Goal: Transaction & Acquisition: Download file/media

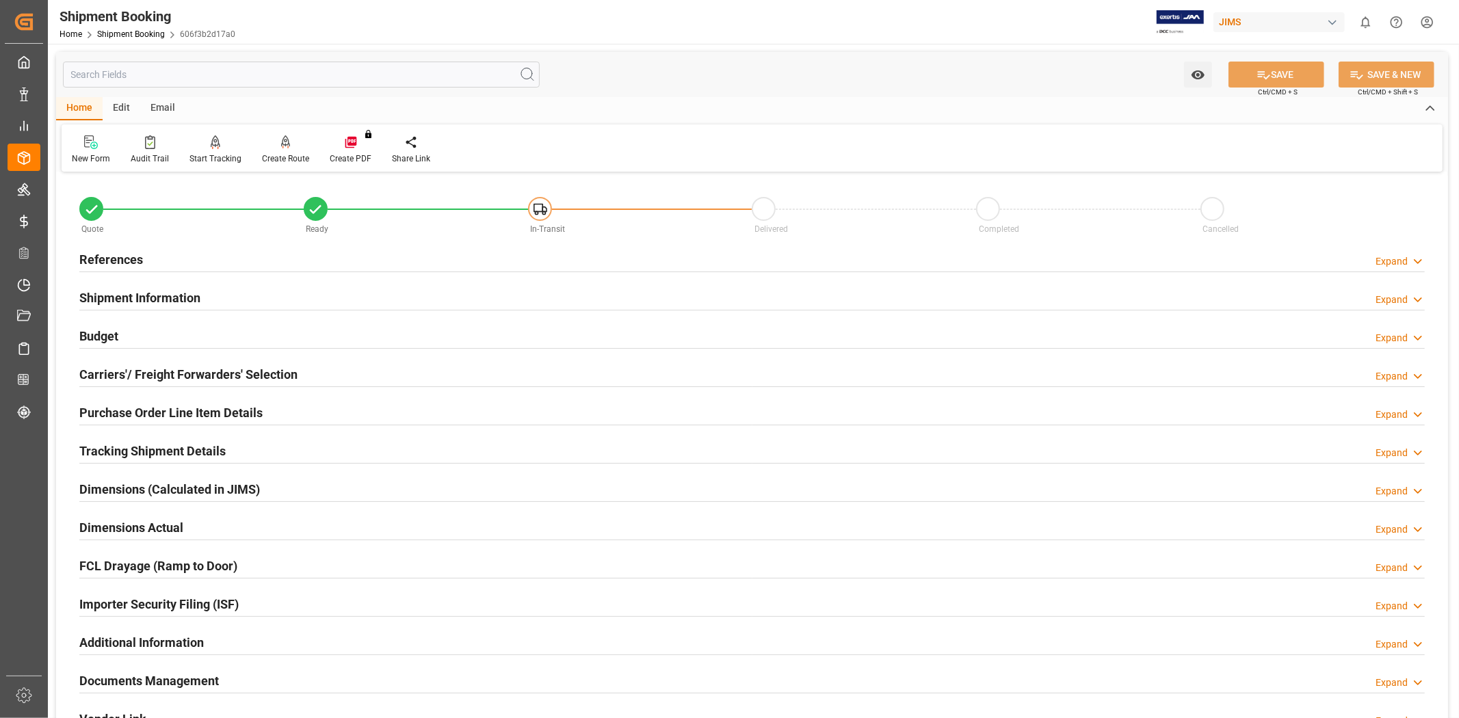
click at [135, 254] on h2 "References" at bounding box center [111, 259] width 64 height 18
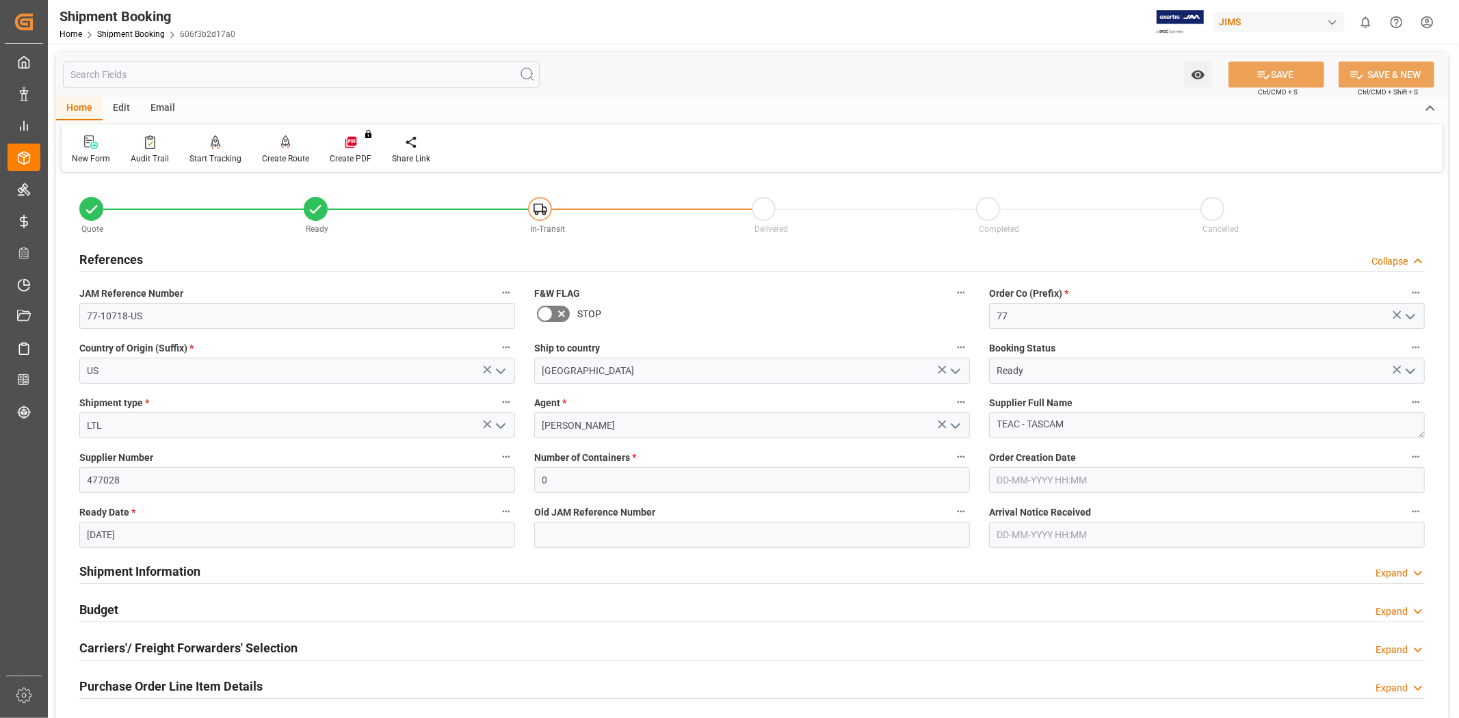
click at [148, 257] on div "References Collapse" at bounding box center [751, 259] width 1345 height 26
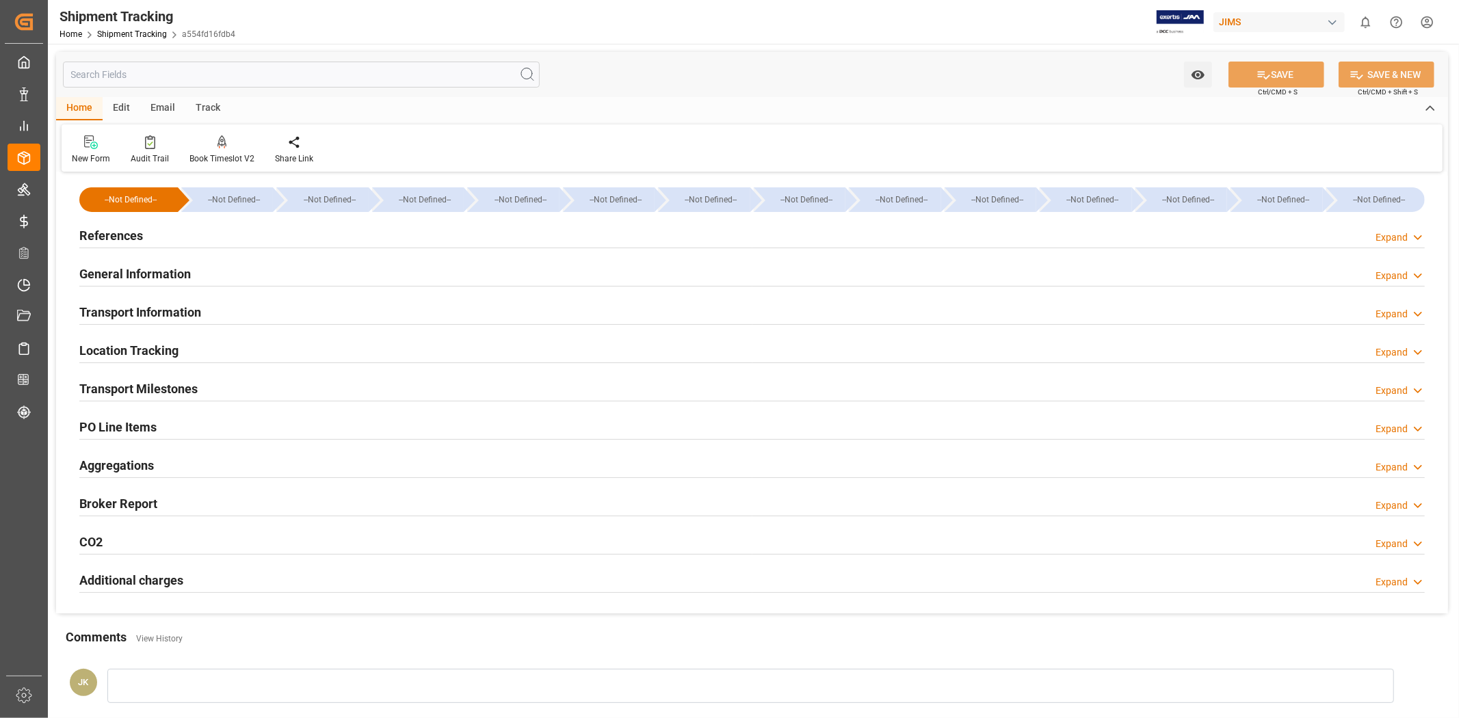
scroll to position [106, 0]
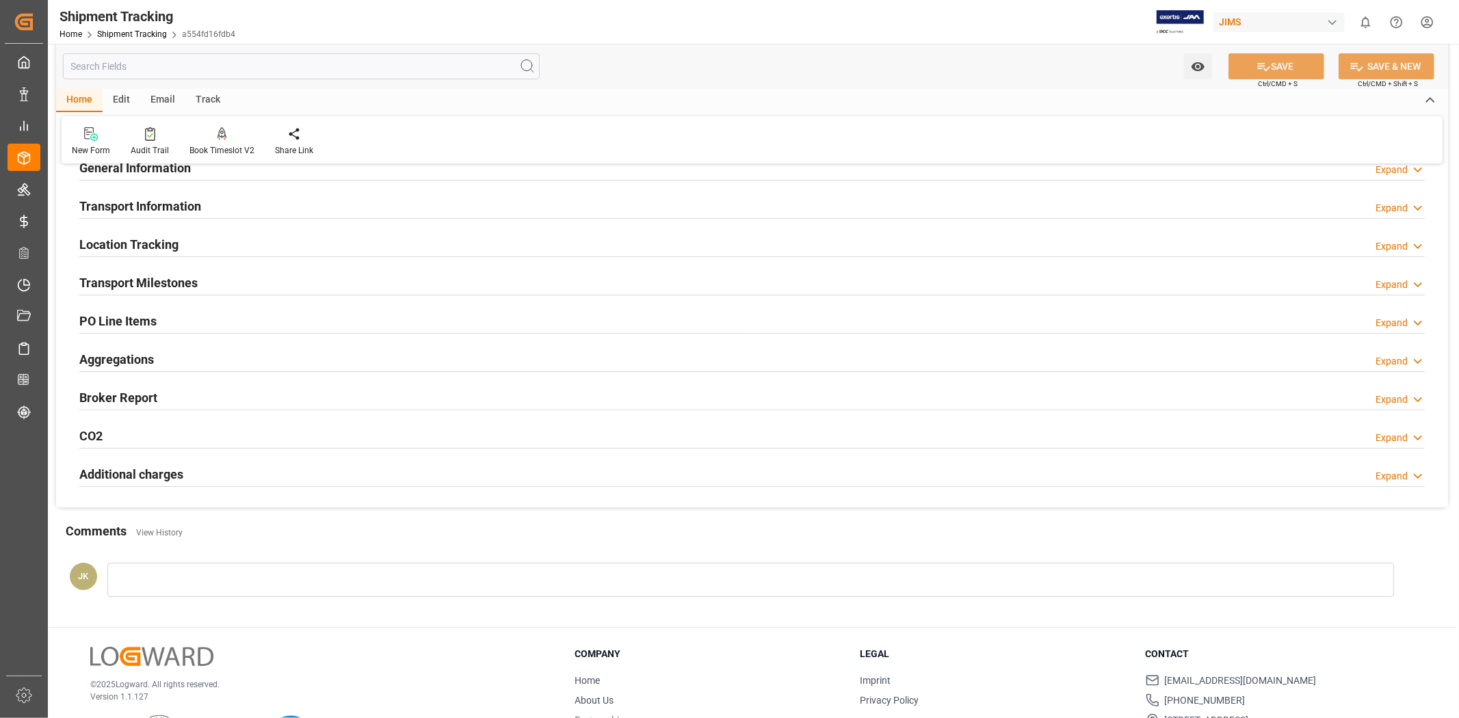
click at [242, 279] on div "Transport Milestones Expand" at bounding box center [751, 282] width 1345 height 26
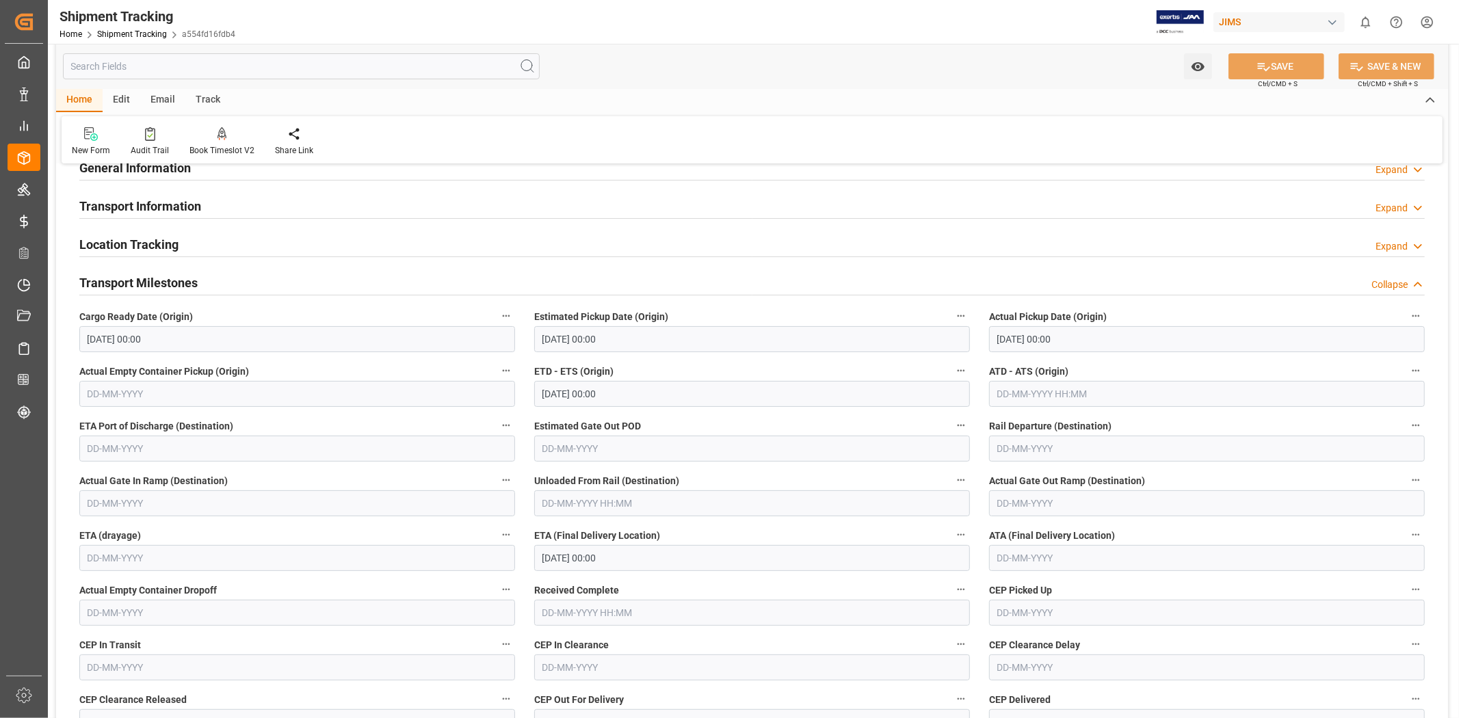
click at [242, 279] on div "Transport Milestones Collapse" at bounding box center [751, 282] width 1345 height 26
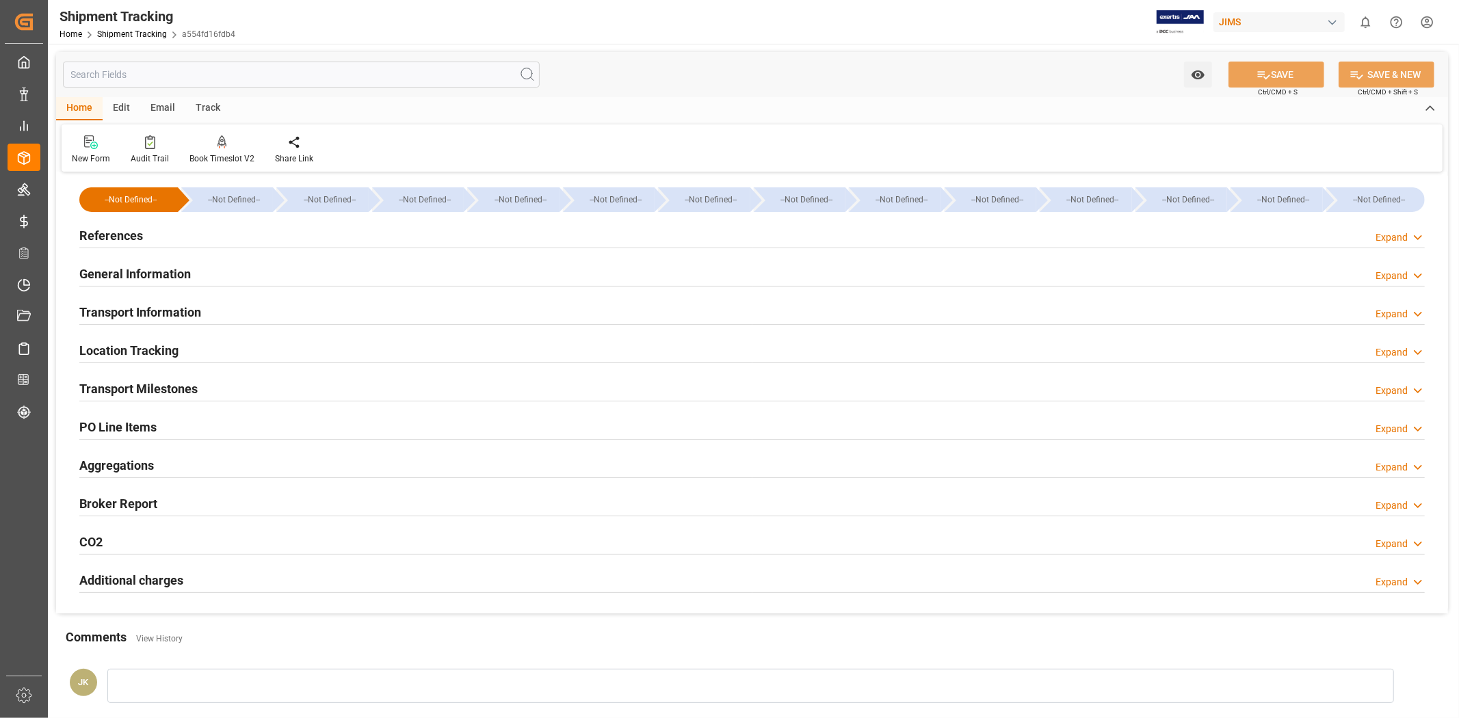
click at [139, 235] on h2 "References" at bounding box center [111, 235] width 64 height 18
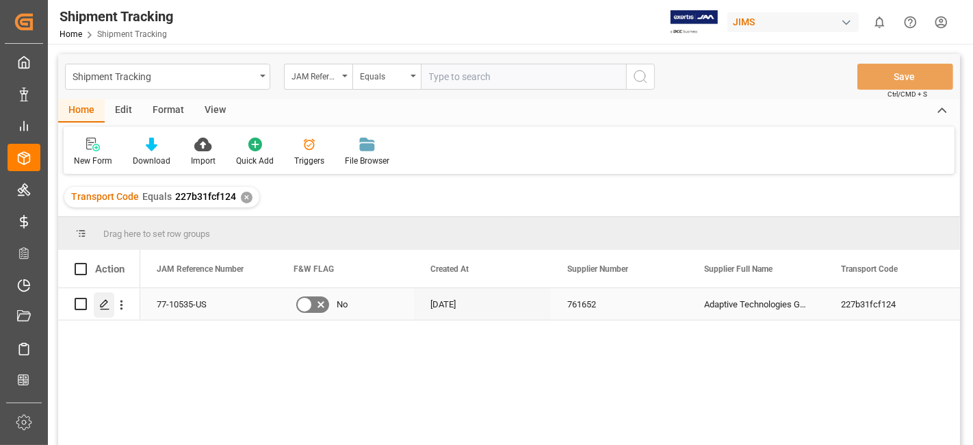
click at [107, 311] on div "Press SPACE to select this row." at bounding box center [104, 304] width 21 height 25
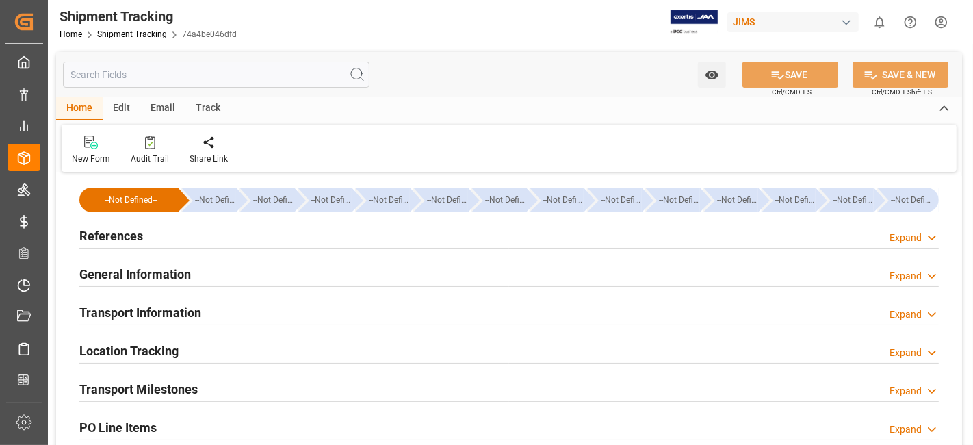
type input "[DATE]"
click at [164, 237] on div "References Expand" at bounding box center [508, 235] width 859 height 26
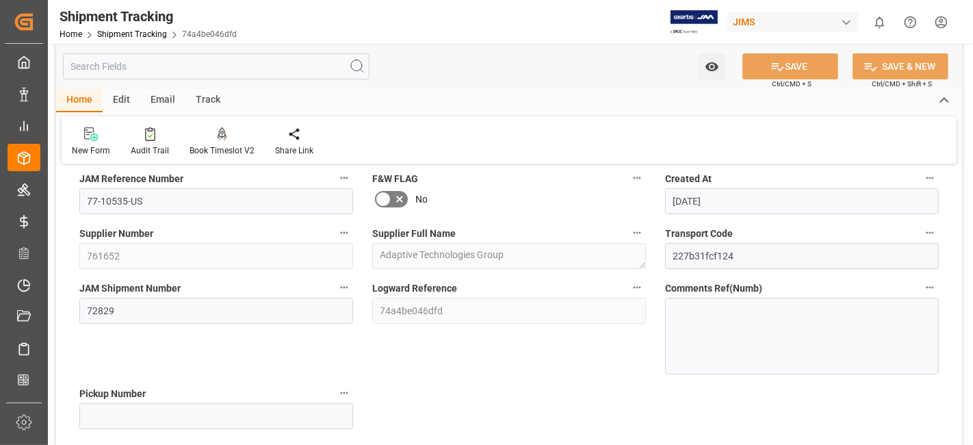
scroll to position [121, 0]
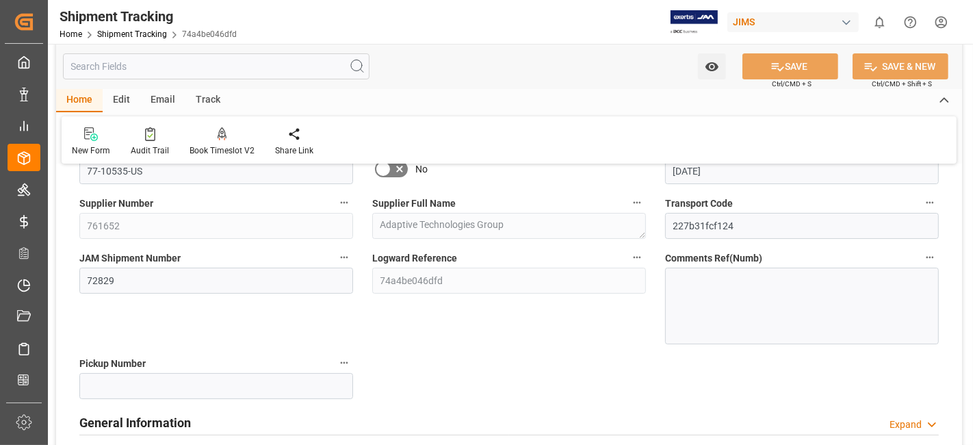
click at [352, 335] on div "JAM Shipment Number 72829" at bounding box center [216, 296] width 293 height 105
click at [234, 324] on div "JAM Shipment Number 72829" at bounding box center [216, 296] width 293 height 105
click at [233, 324] on div "JAM Shipment Number 72829" at bounding box center [216, 296] width 293 height 105
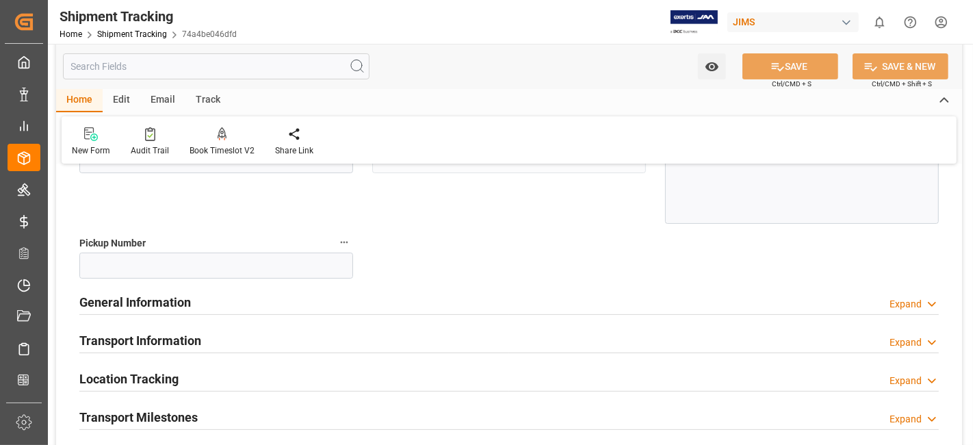
scroll to position [243, 0]
click at [205, 335] on div "Transport Information Expand" at bounding box center [508, 338] width 859 height 26
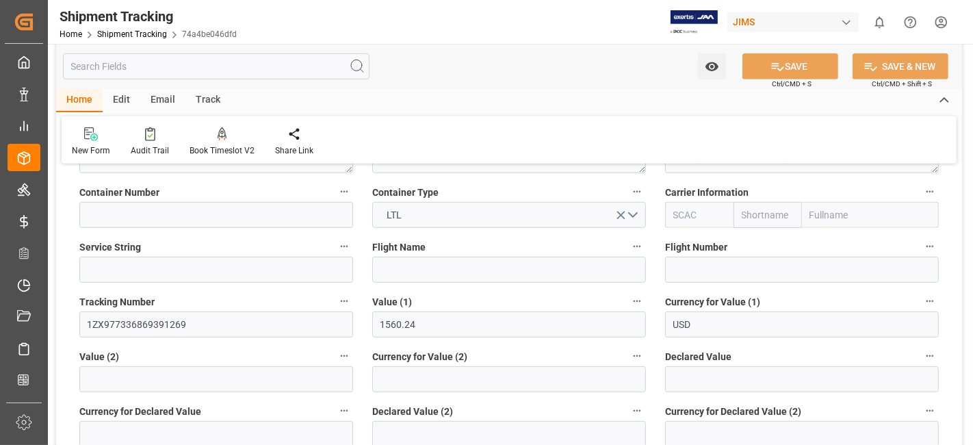
scroll to position [547, 0]
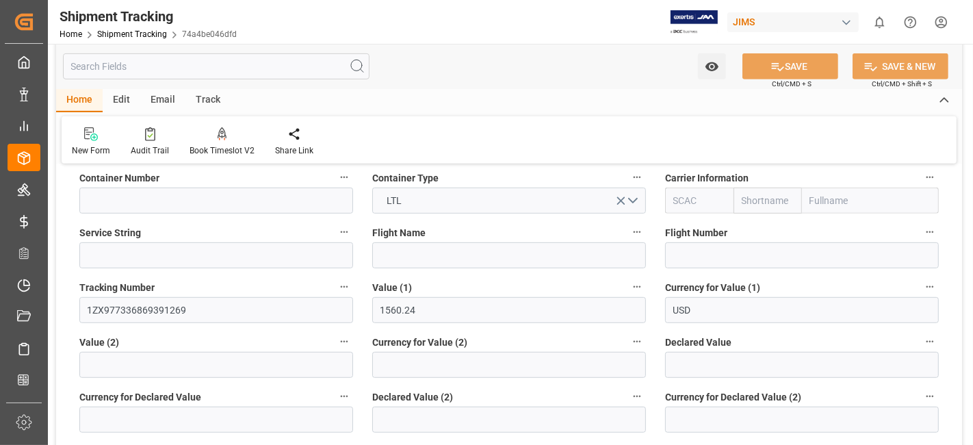
click at [240, 349] on label "Value (2)" at bounding box center [216, 341] width 274 height 19
click at [335, 349] on button "Value (2)" at bounding box center [344, 341] width 18 height 18
click at [226, 335] on div at bounding box center [486, 222] width 973 height 445
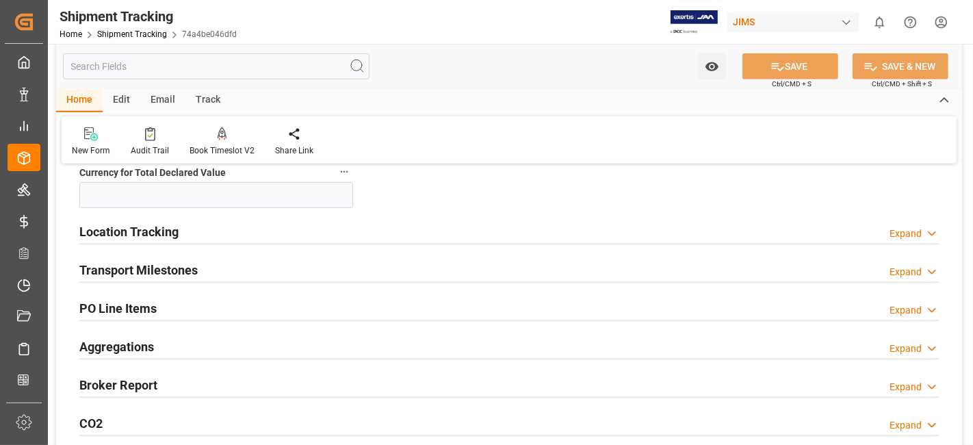
click at [194, 256] on div "Transport Milestones" at bounding box center [138, 269] width 118 height 26
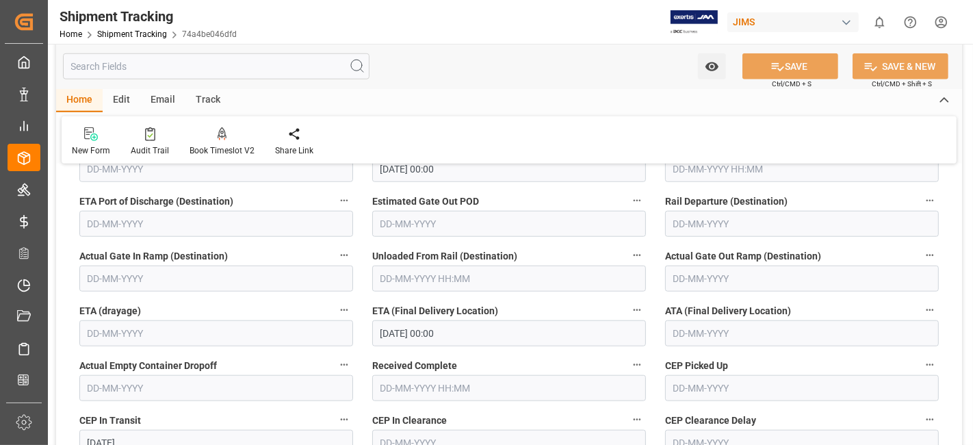
scroll to position [1094, 0]
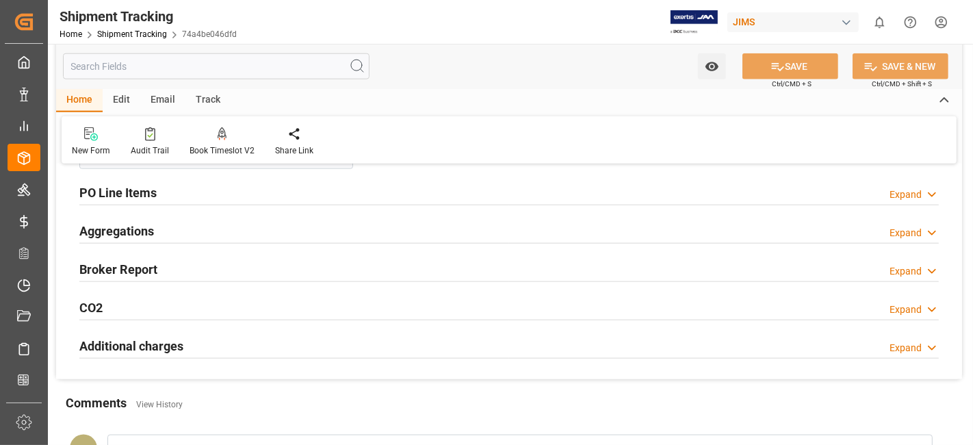
click at [176, 226] on div "Aggregations Expand" at bounding box center [508, 230] width 859 height 26
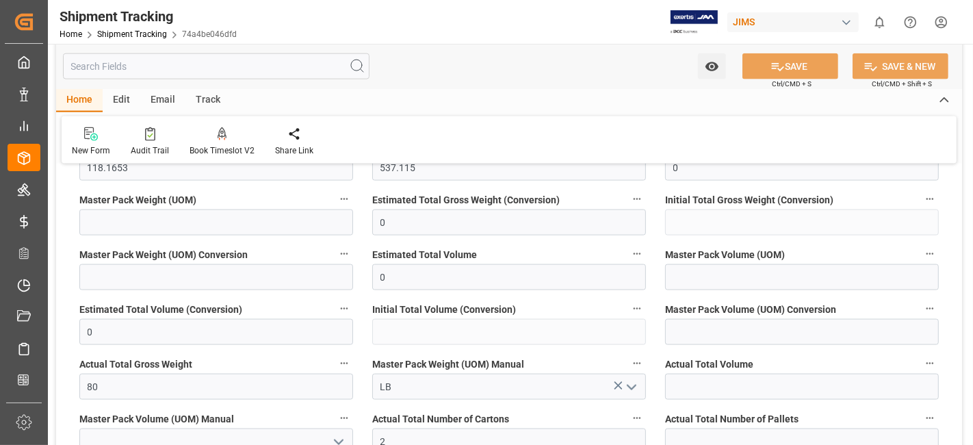
scroll to position [1611, 0]
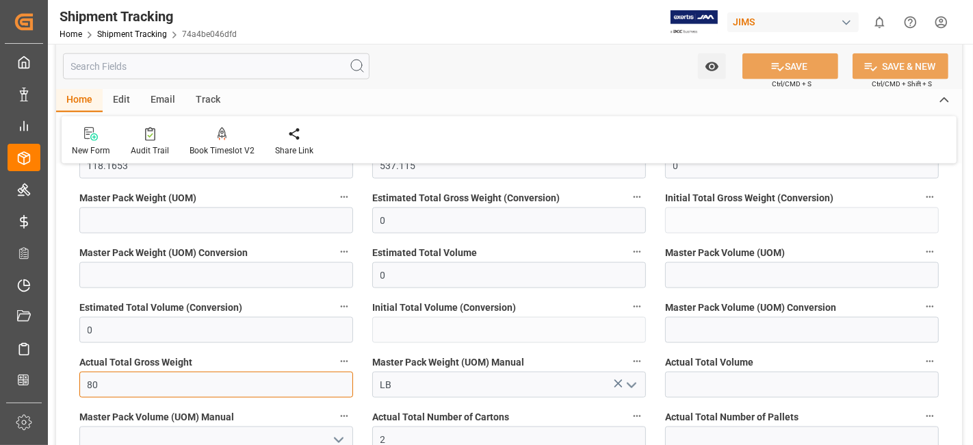
drag, startPoint x: 152, startPoint y: 387, endPoint x: 62, endPoint y: 387, distance: 89.6
type input "50"
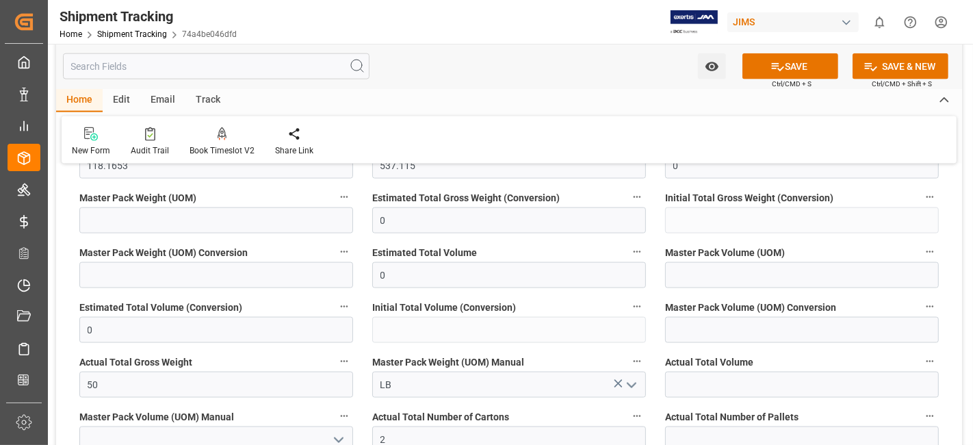
click at [573, 352] on label "Master Pack Weight (UOM) Manual" at bounding box center [509, 361] width 274 height 19
click at [628, 352] on button "Master Pack Weight (UOM) Manual" at bounding box center [637, 361] width 18 height 18
click at [767, 63] on div at bounding box center [486, 222] width 973 height 445
click at [767, 63] on button "SAVE" at bounding box center [790, 66] width 96 height 26
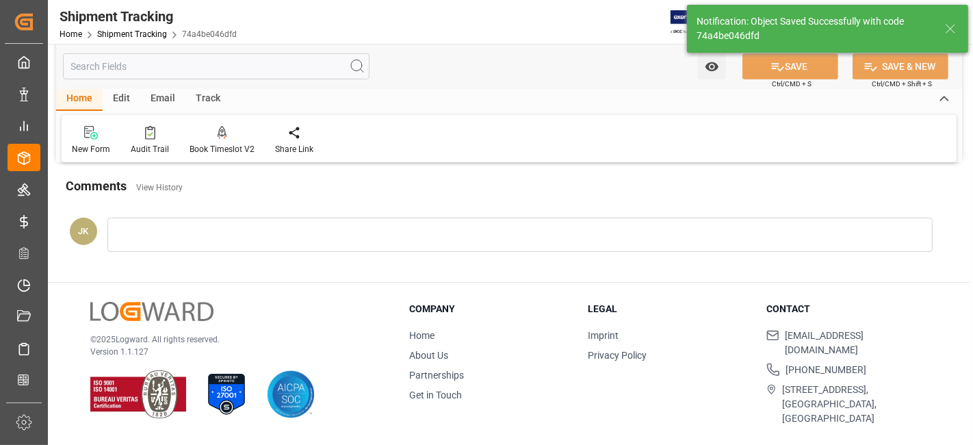
scroll to position [181, 0]
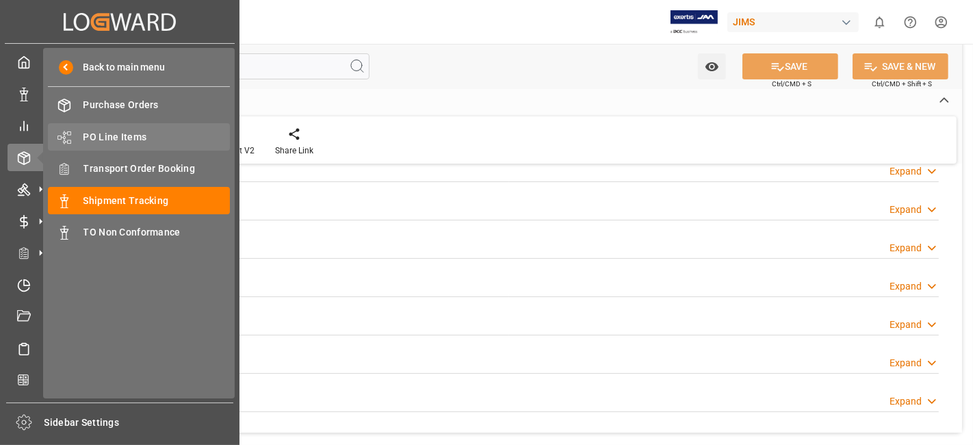
click at [140, 133] on span "PO Line Items" at bounding box center [156, 137] width 147 height 14
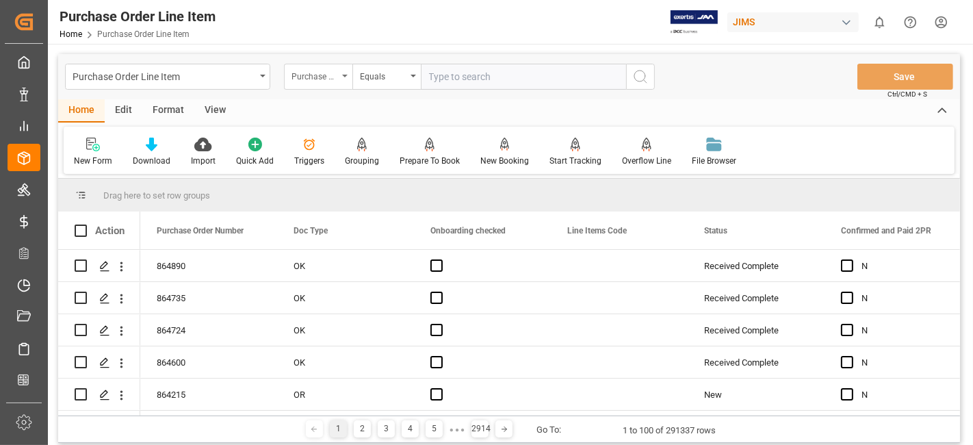
click at [329, 79] on div "Purchase Order Number" at bounding box center [314, 75] width 47 height 16
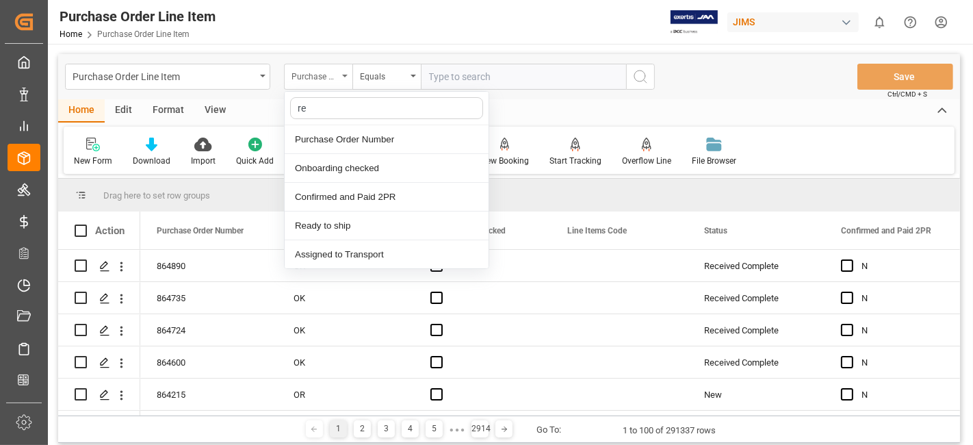
type input "ref"
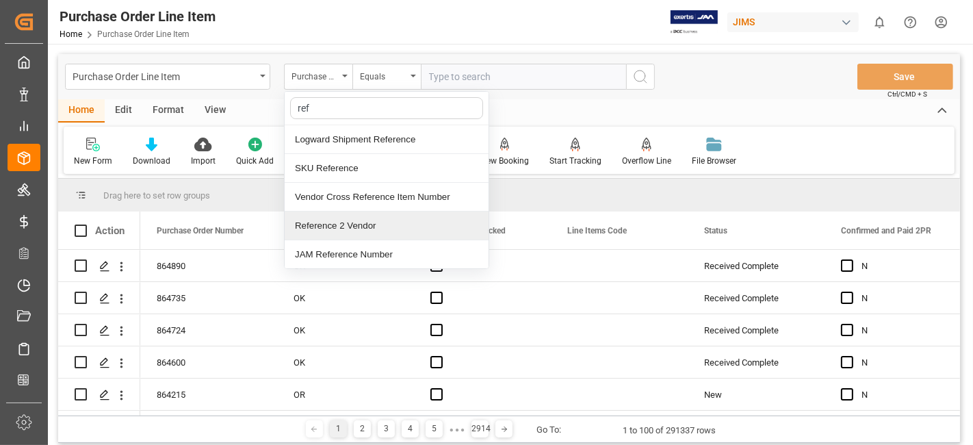
click at [357, 222] on div "Reference 2 Vendor" at bounding box center [387, 225] width 204 height 29
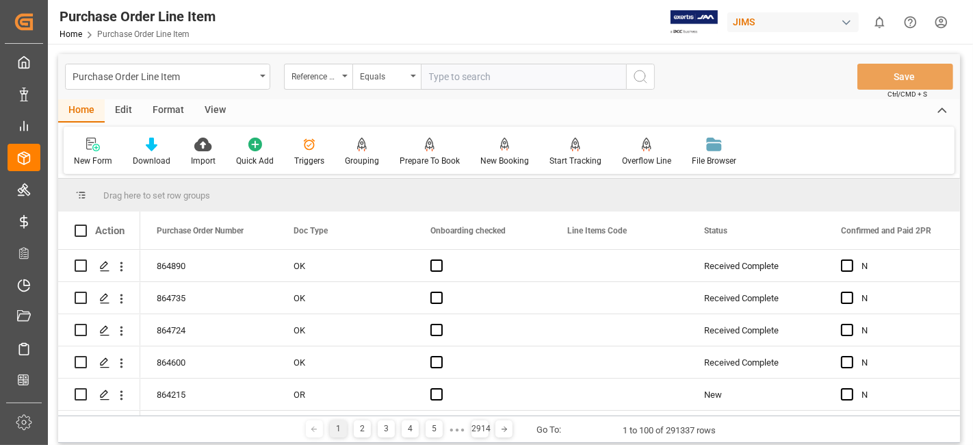
click at [467, 83] on input "text" at bounding box center [523, 77] width 205 height 26
paste input "77-10535-US"
type input "77-10535-US"
click at [635, 80] on icon "search button" at bounding box center [640, 76] width 16 height 16
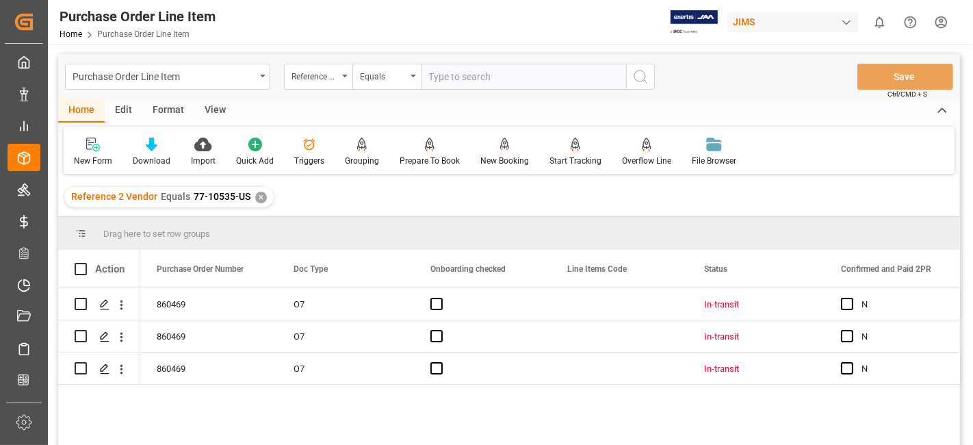
click at [217, 108] on div "View" at bounding box center [215, 110] width 42 height 23
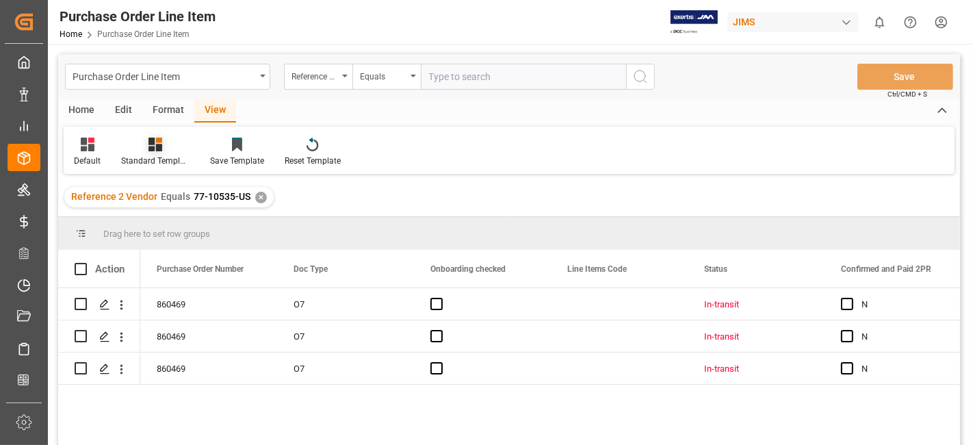
click at [165, 153] on div "Standard Templates" at bounding box center [155, 152] width 89 height 30
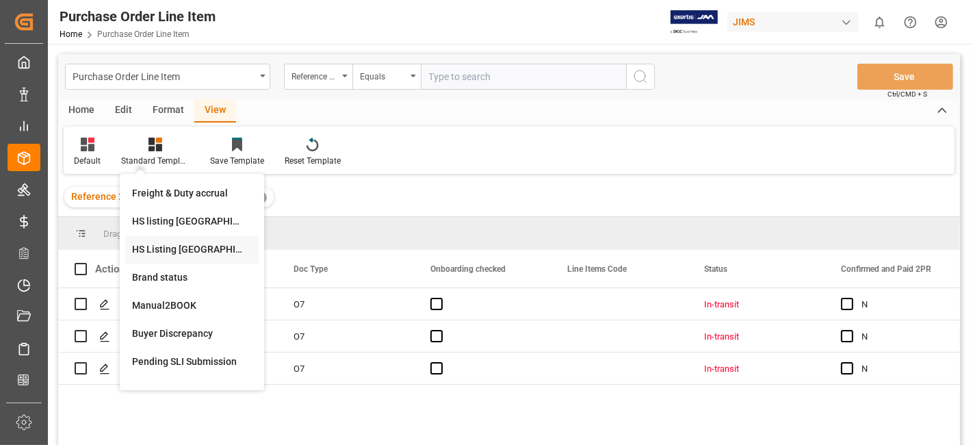
click at [195, 243] on div "HS Listing CANADA" at bounding box center [192, 249] width 120 height 14
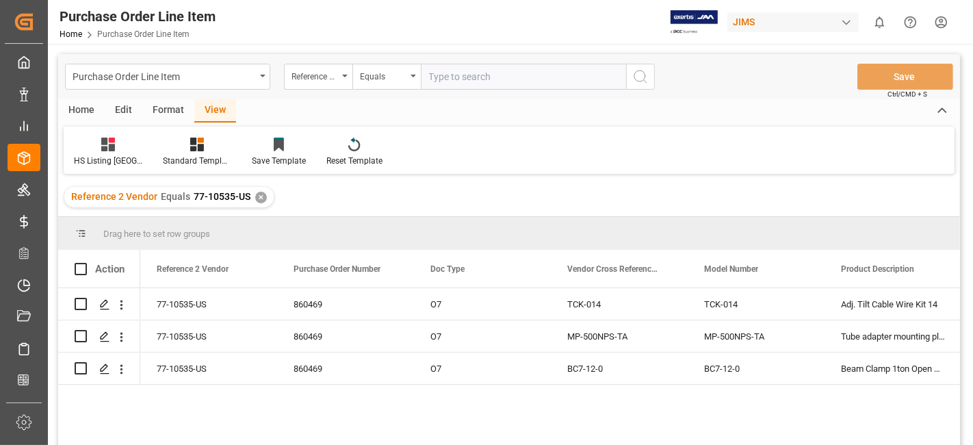
click at [78, 109] on div "Home" at bounding box center [81, 110] width 47 height 23
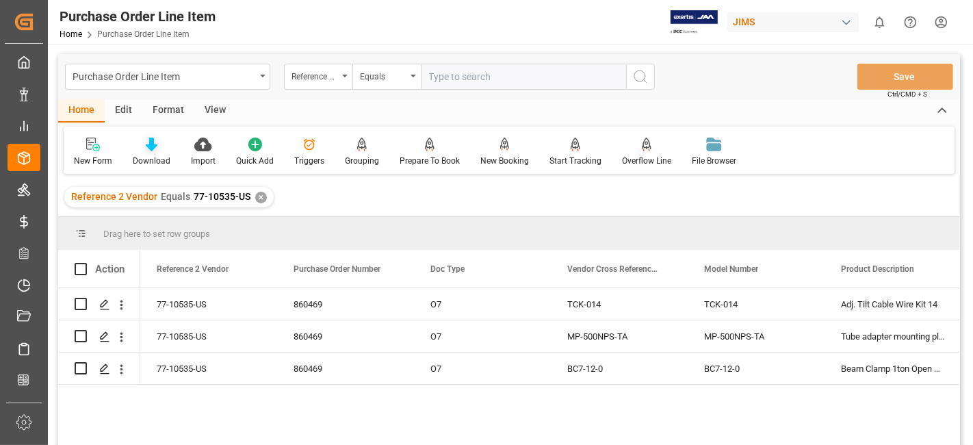
click at [146, 155] on div "Download" at bounding box center [152, 161] width 38 height 12
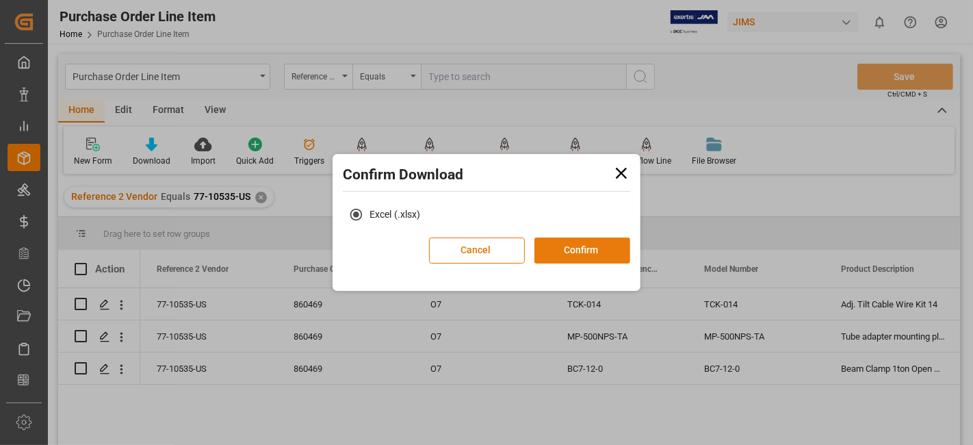
click at [560, 251] on button "Confirm" at bounding box center [582, 250] width 96 height 26
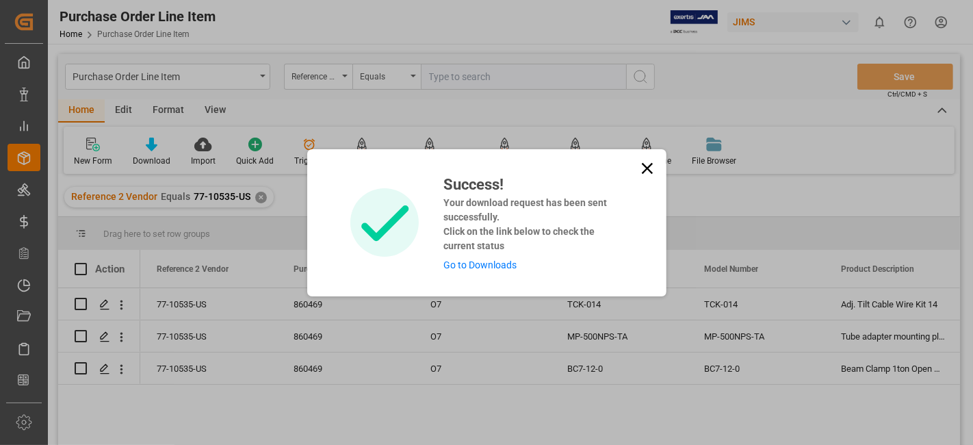
click at [486, 267] on link "Go to Downloads" at bounding box center [479, 264] width 73 height 11
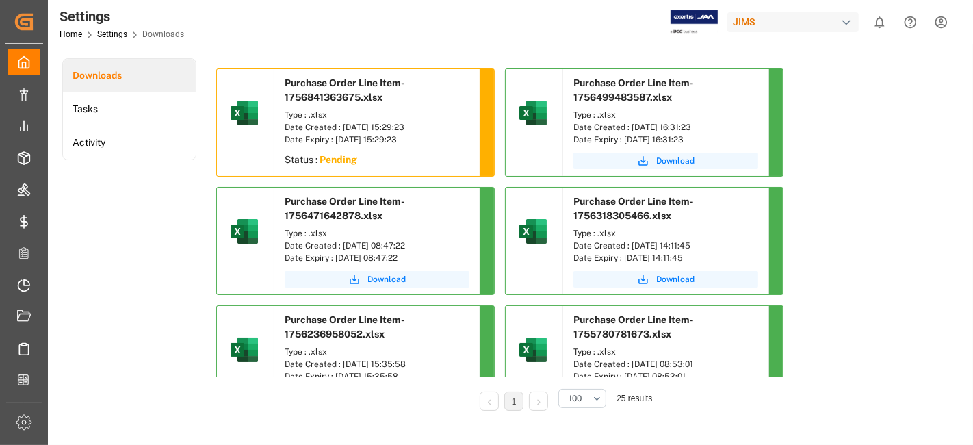
click at [140, 254] on div "Downloads Tasks Activity" at bounding box center [129, 243] width 134 height 371
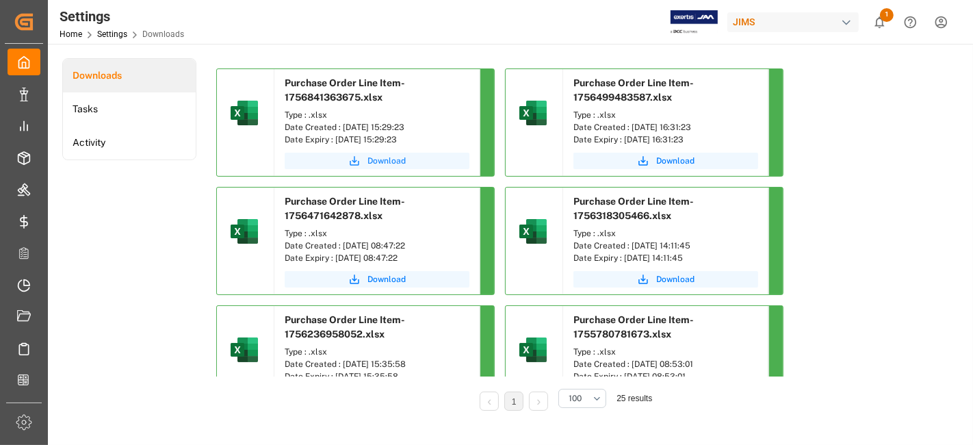
click at [361, 157] on button "Download" at bounding box center [377, 161] width 185 height 16
